Goal: Navigation & Orientation: Find specific page/section

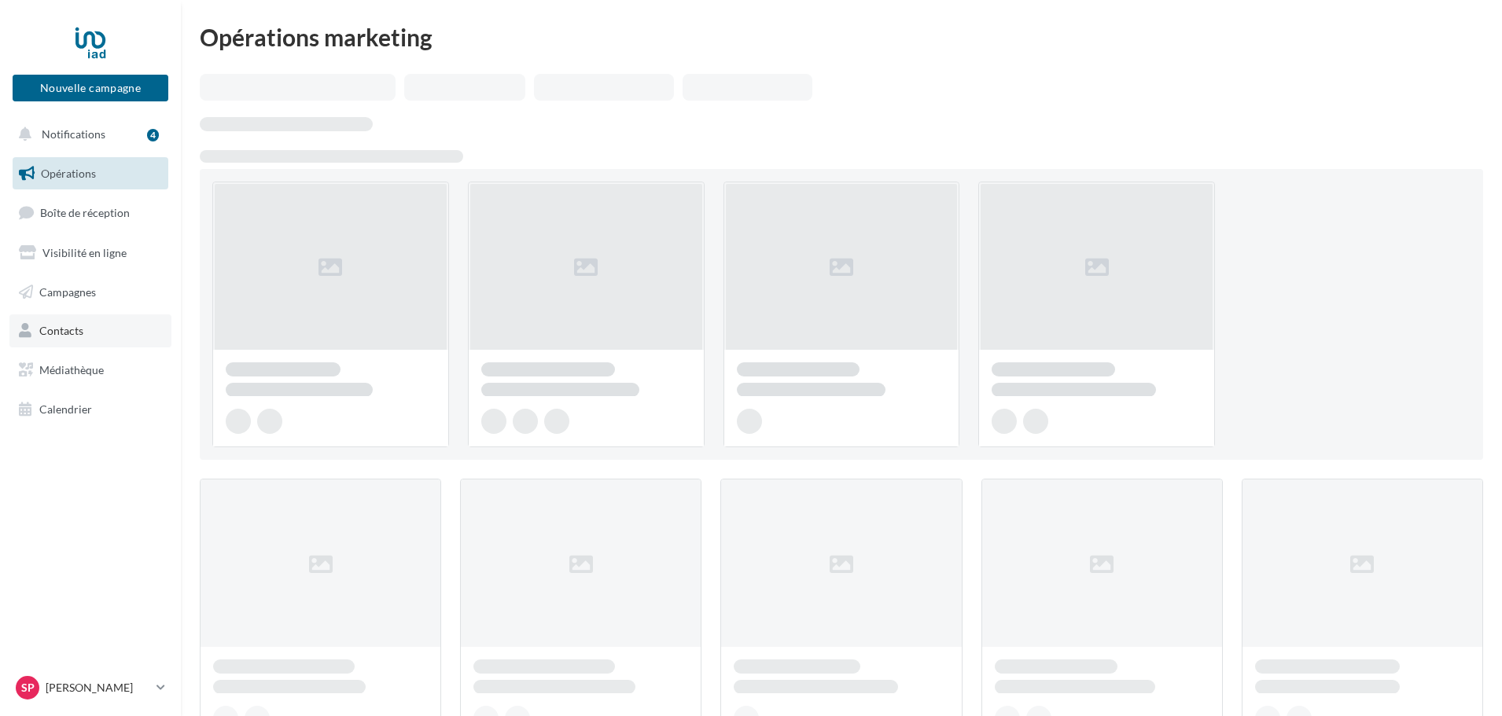
click at [80, 329] on span "Contacts" at bounding box center [61, 330] width 44 height 13
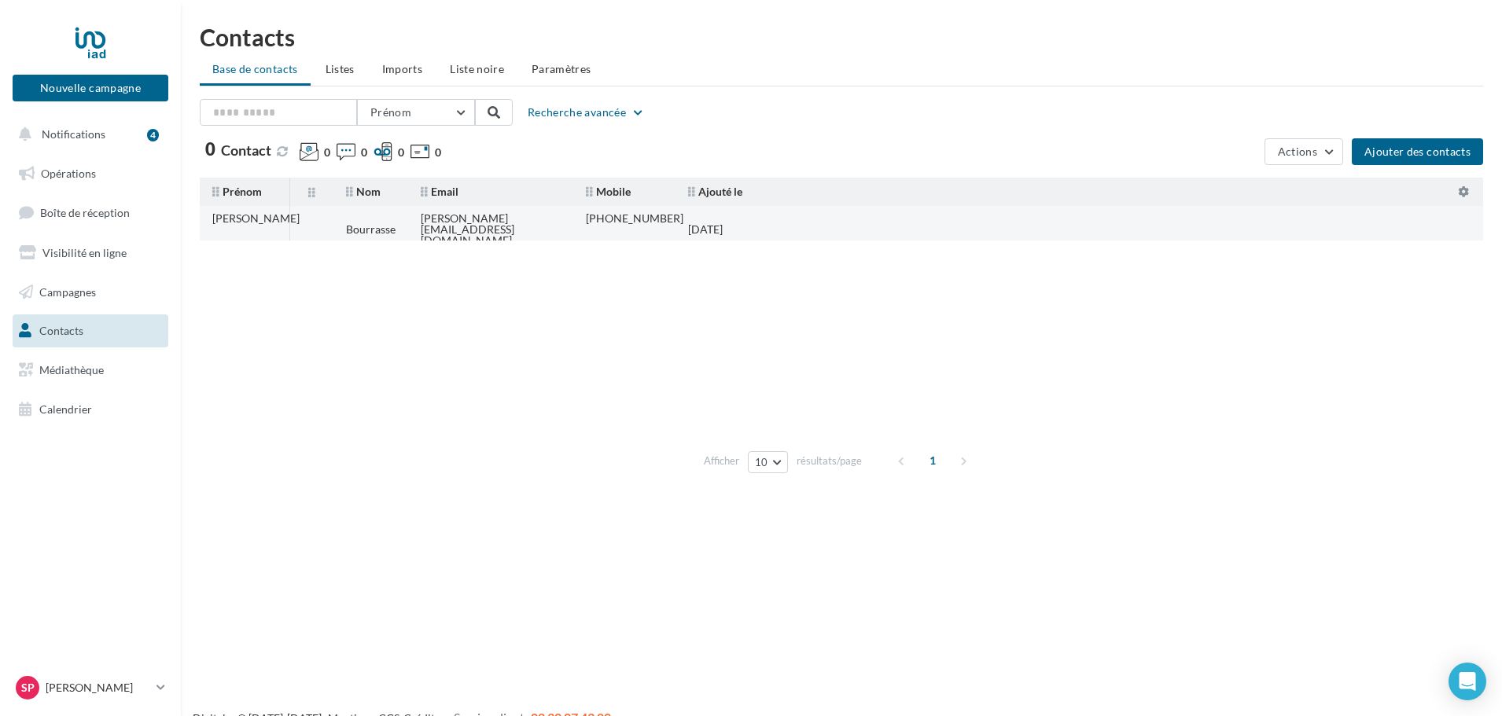
click at [392, 224] on div "Bourrasse" at bounding box center [371, 229] width 50 height 11
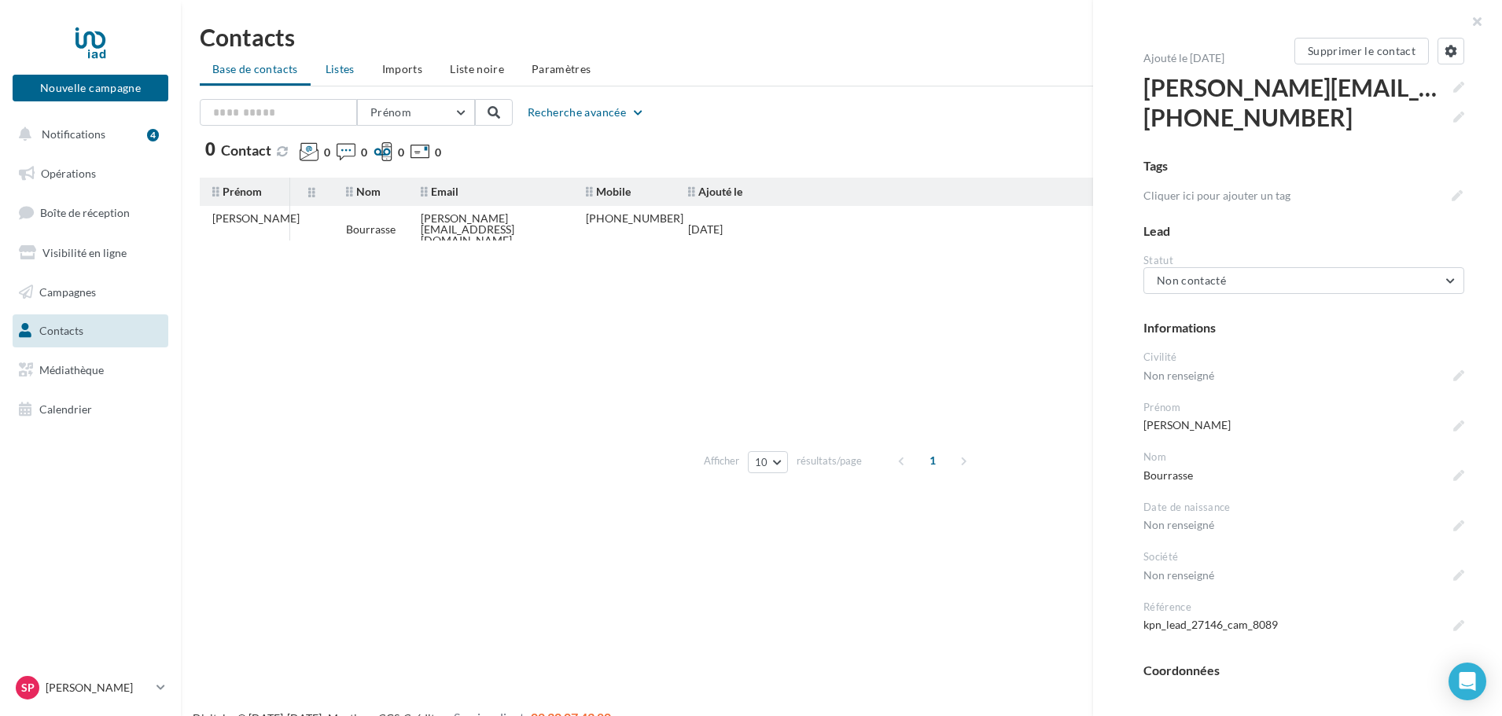
click at [337, 65] on span "Listes" at bounding box center [340, 68] width 29 height 13
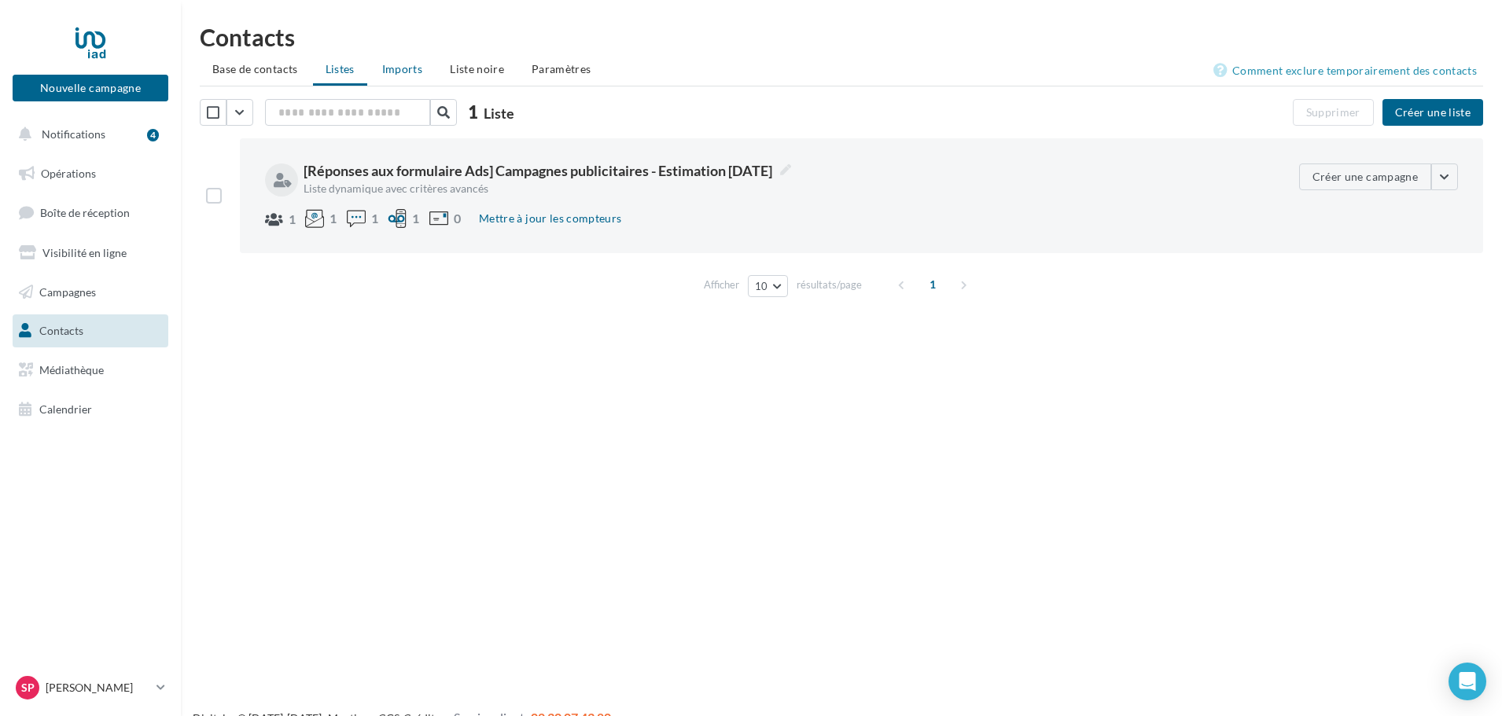
click at [398, 72] on span "Imports" at bounding box center [402, 68] width 40 height 13
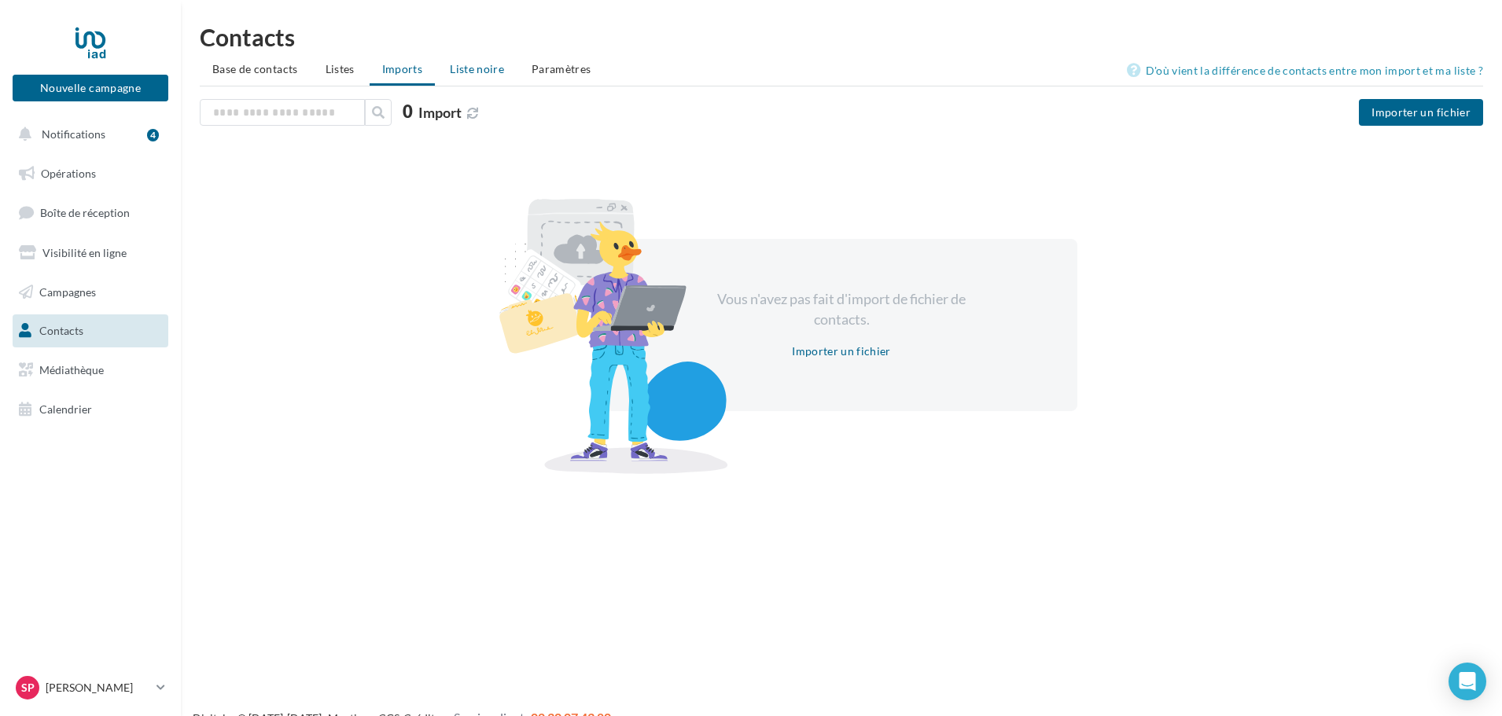
click at [455, 71] on span "Liste noire" at bounding box center [477, 68] width 54 height 13
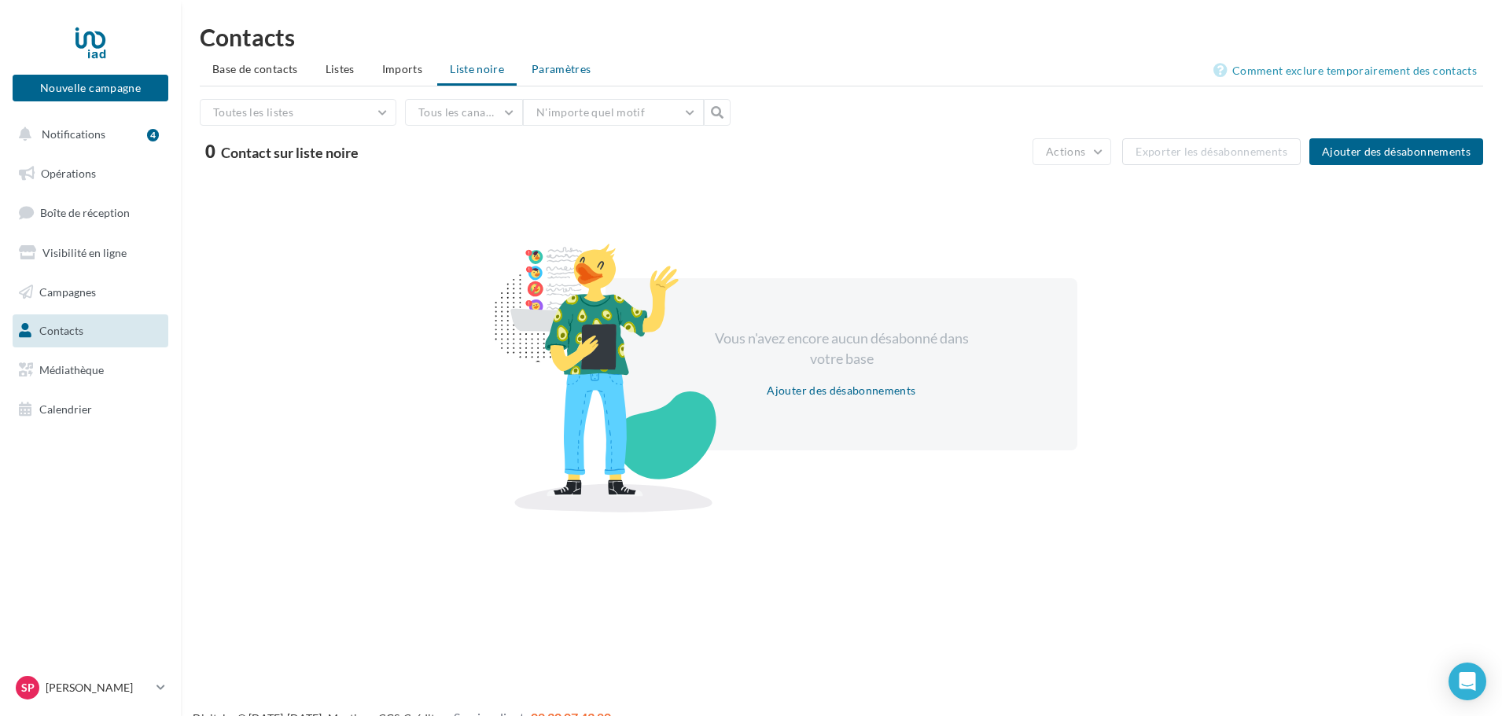
click at [556, 68] on span "Paramètres" at bounding box center [562, 68] width 60 height 13
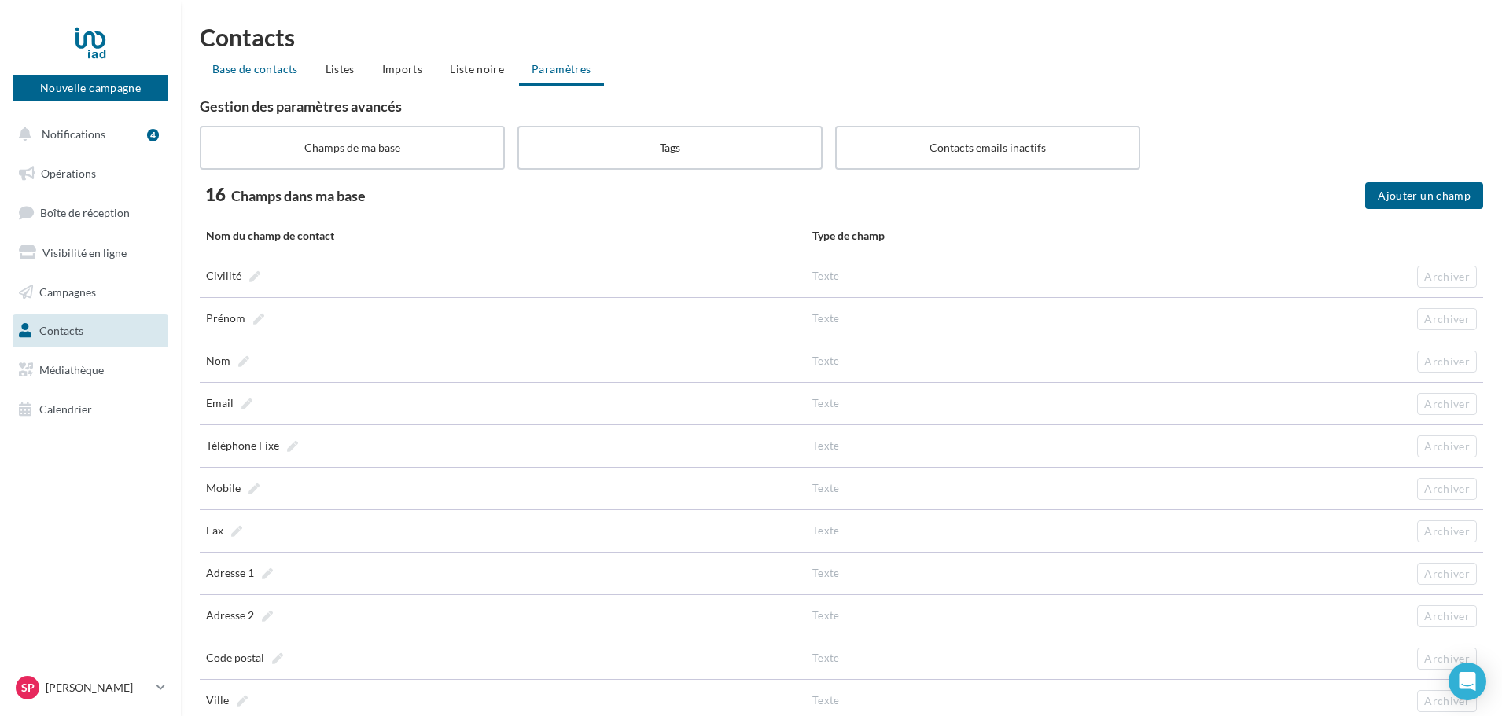
click at [238, 60] on li "Base de contacts" at bounding box center [255, 69] width 111 height 28
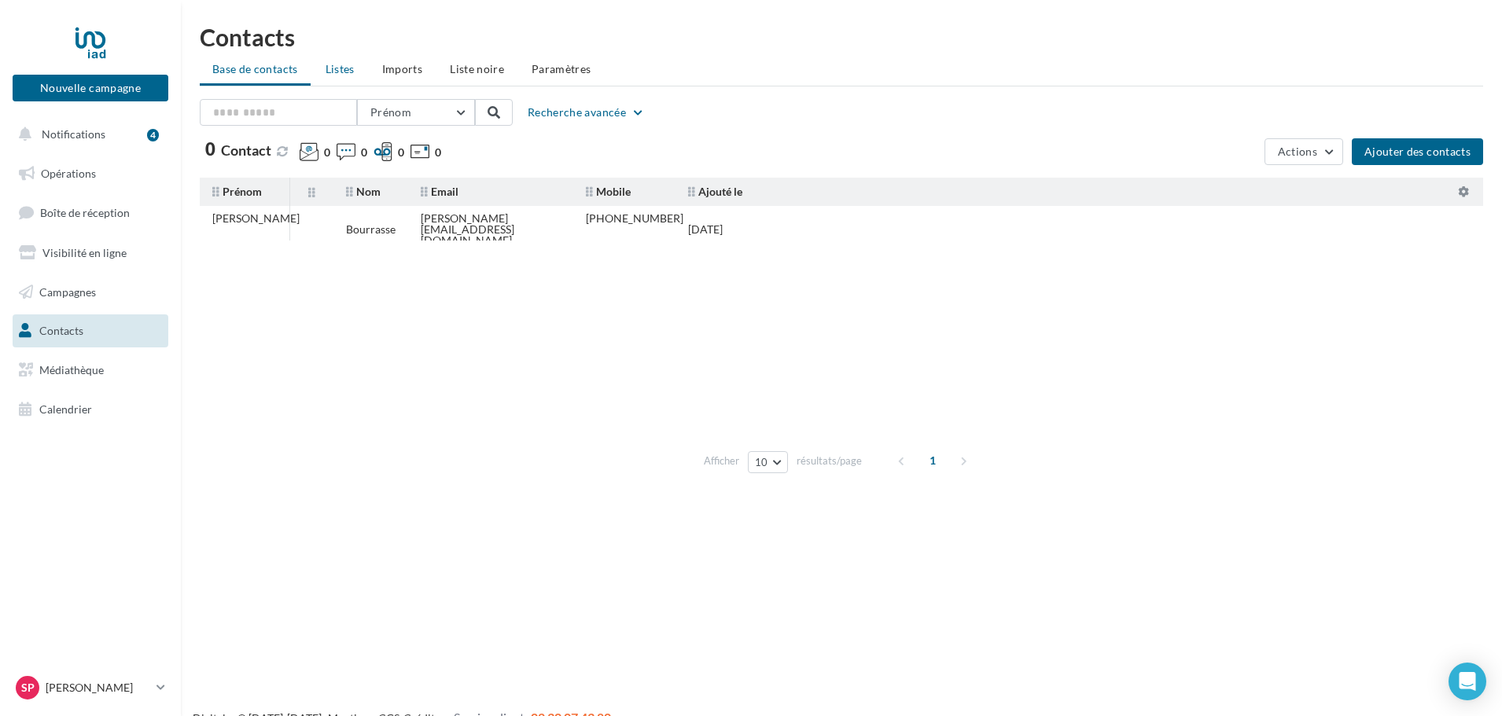
click at [348, 63] on span "Listes" at bounding box center [340, 68] width 29 height 13
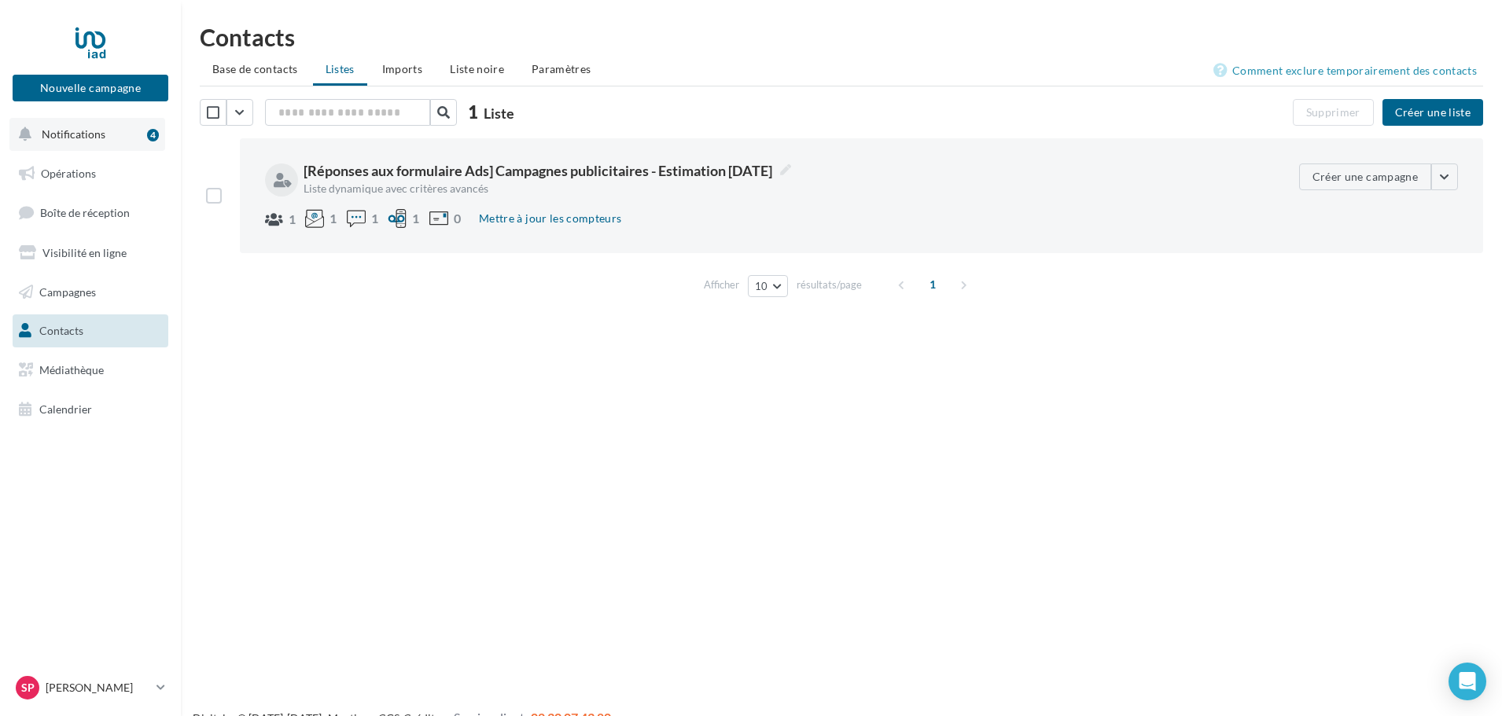
click at [100, 133] on span "Notifications" at bounding box center [74, 133] width 64 height 13
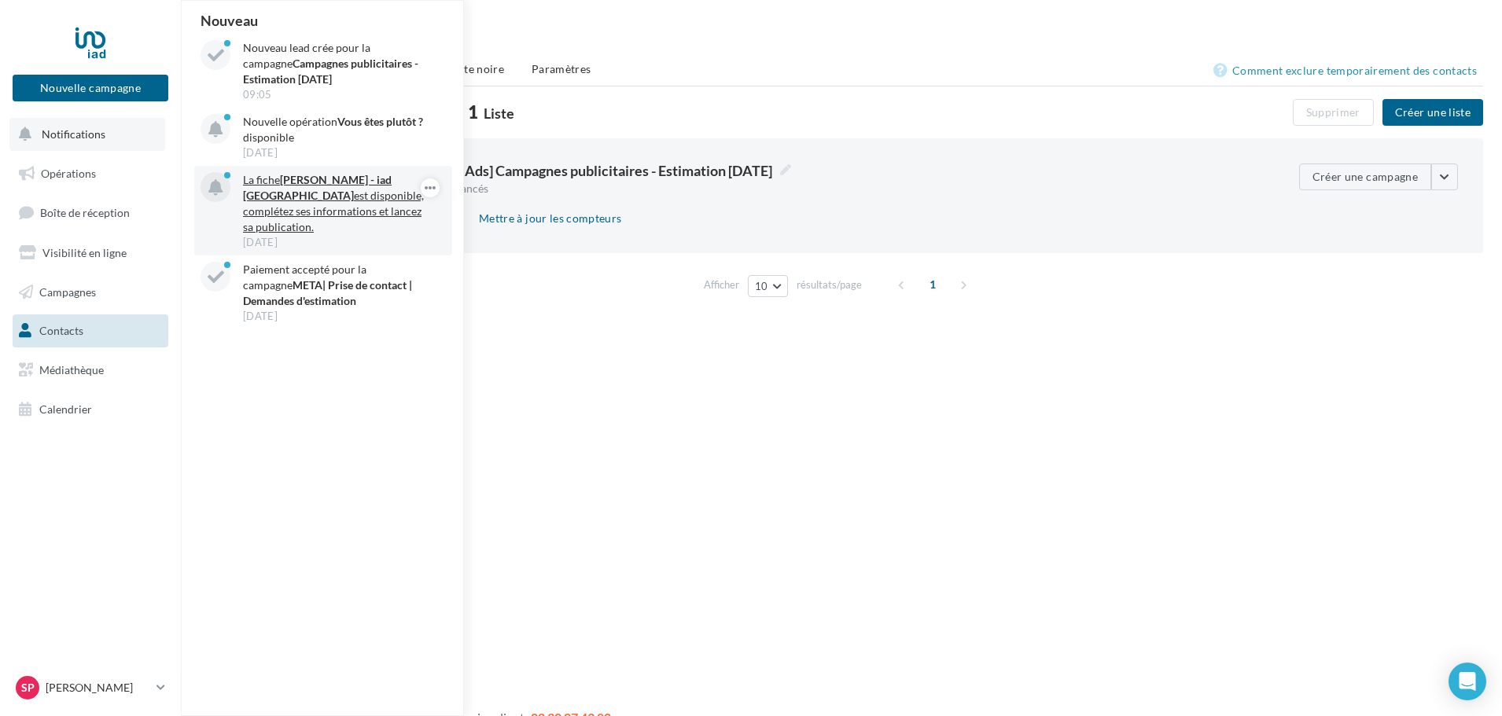
click at [308, 190] on p "La fiche [PERSON_NAME] - iad France est disponible, complétez ses informations …" at bounding box center [334, 203] width 182 height 63
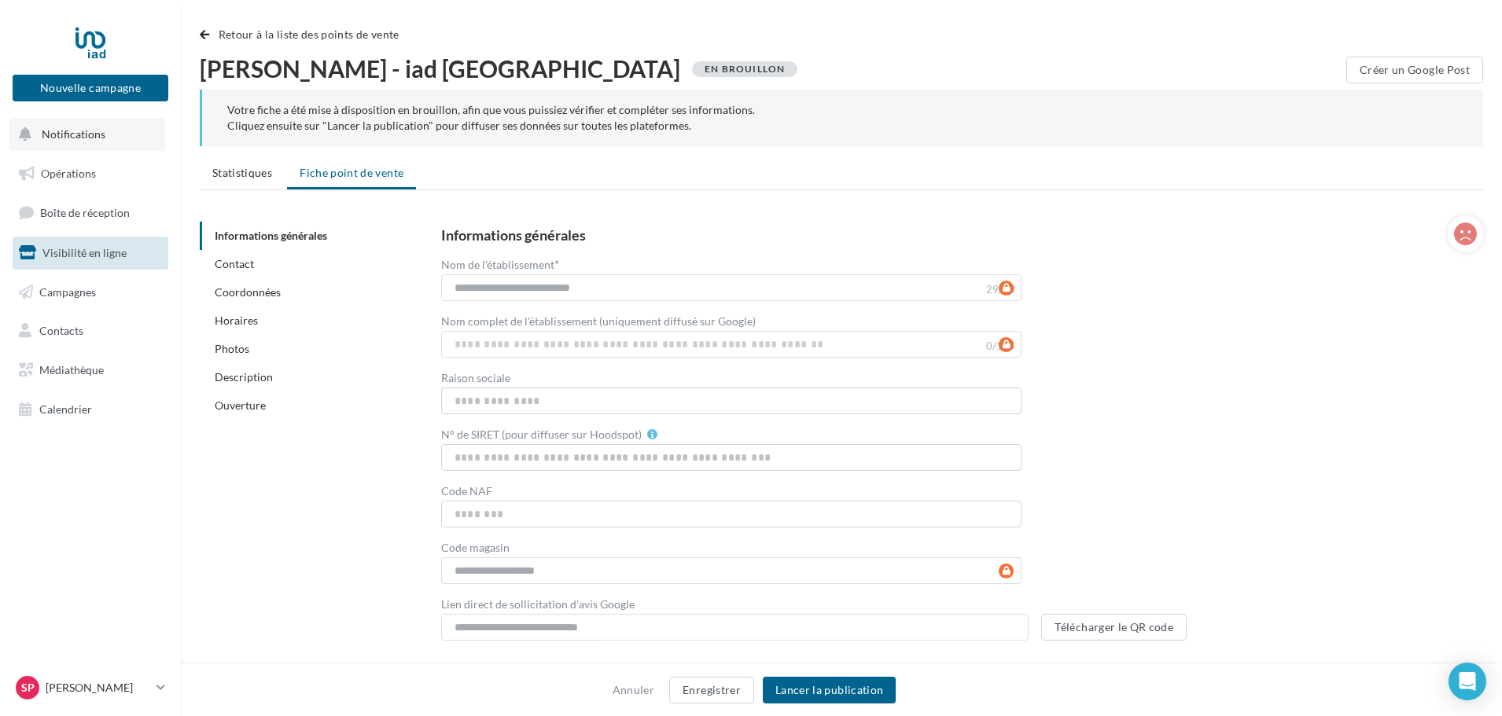
click at [104, 136] on button "Notifications" at bounding box center [87, 134] width 156 height 33
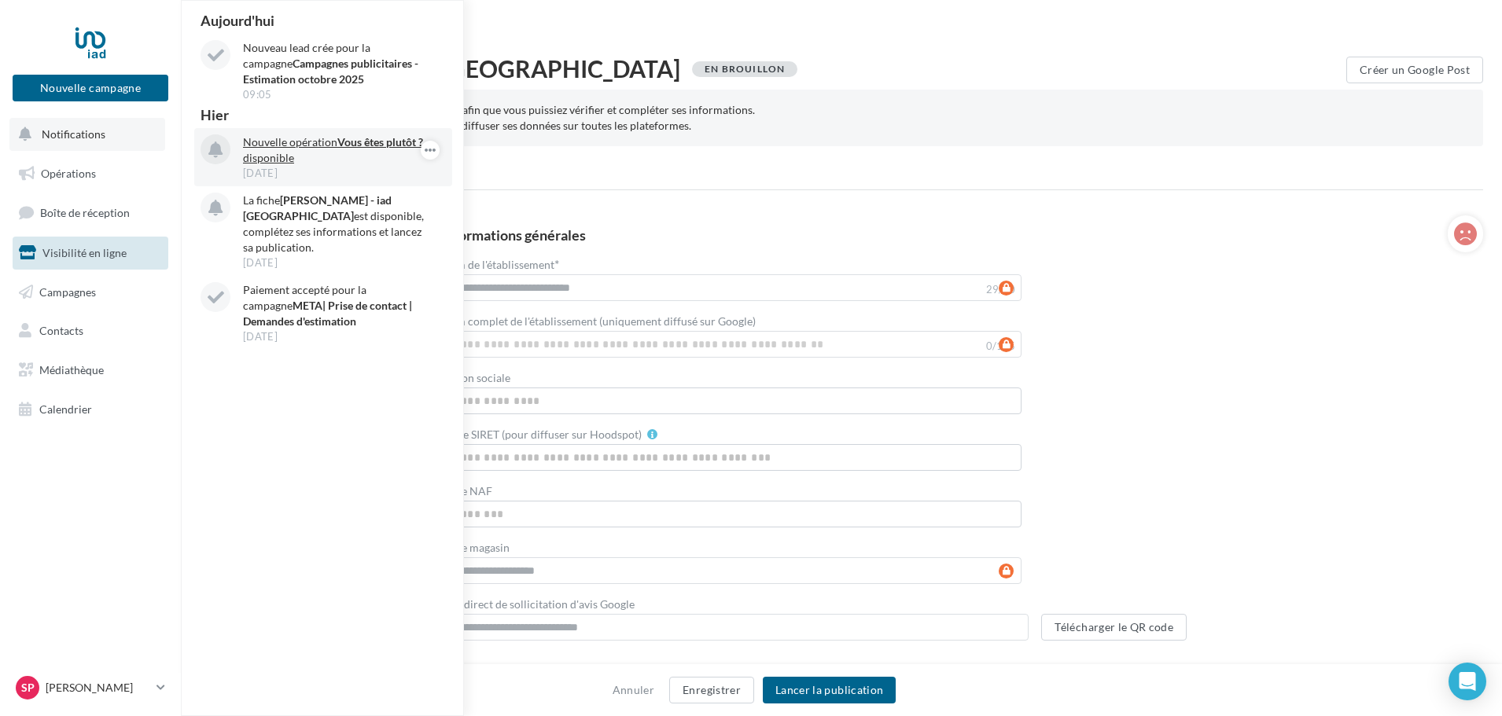
click at [289, 148] on p "Nouvelle opération Vous êtes plutôt ? disponible" at bounding box center [334, 149] width 182 height 31
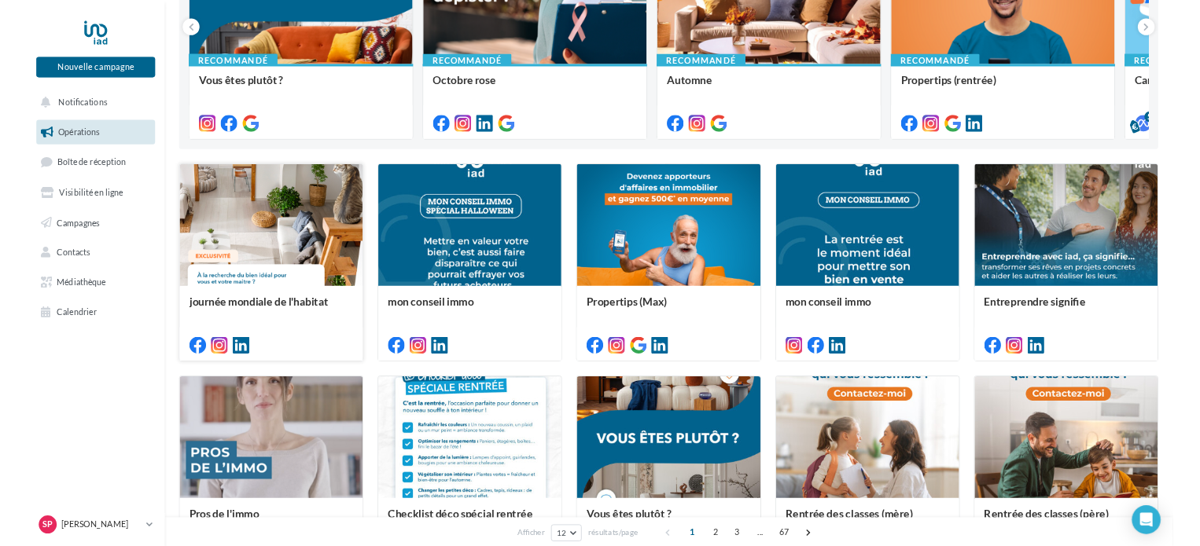
scroll to position [157, 0]
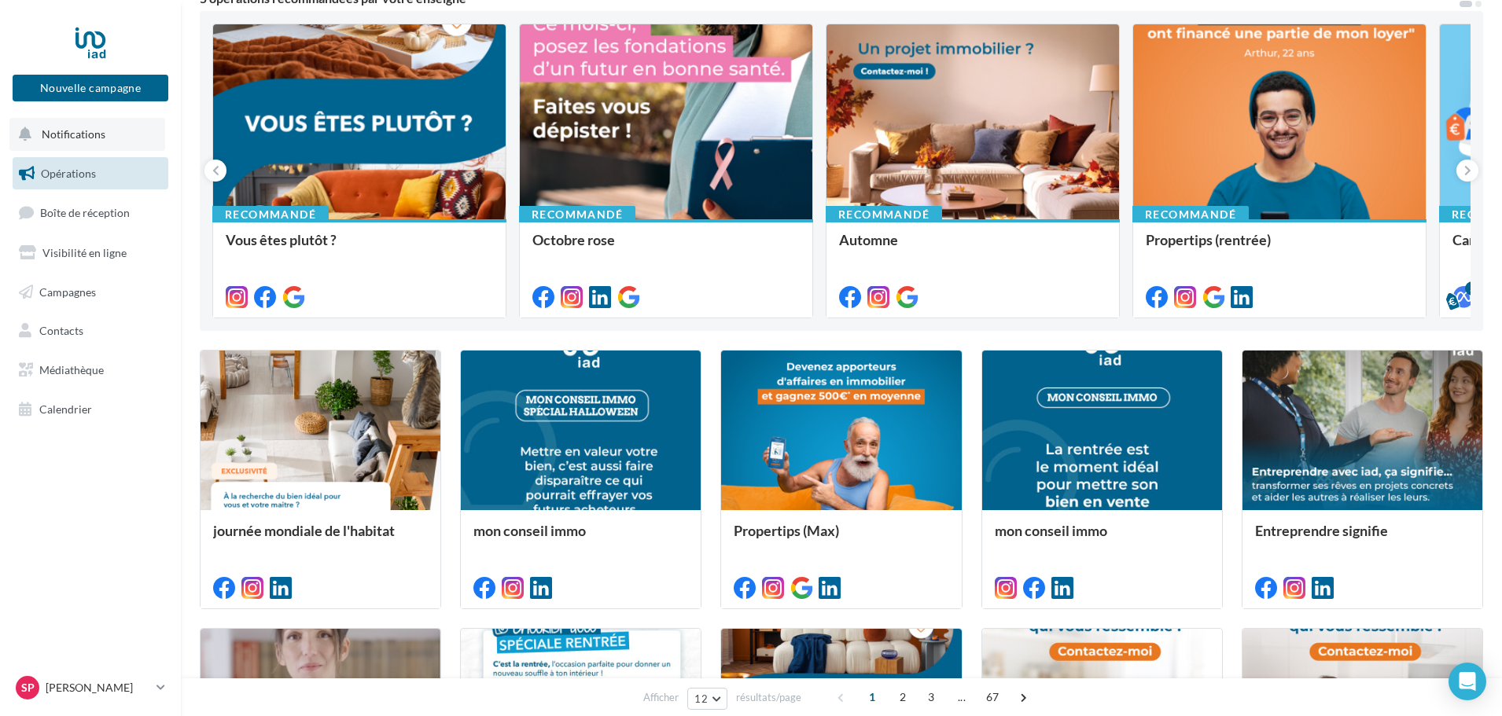
click at [79, 134] on span "Notifications" at bounding box center [74, 133] width 64 height 13
